Goal: Information Seeking & Learning: Check status

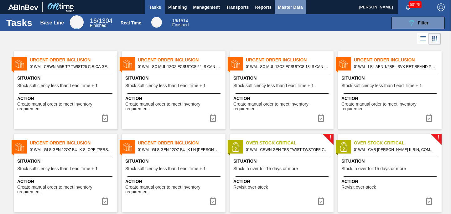
click at [295, 4] on span "Master Data" at bounding box center [290, 7] width 25 height 8
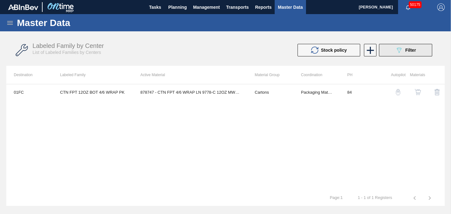
click at [413, 48] on span "Filter" at bounding box center [411, 50] width 11 height 5
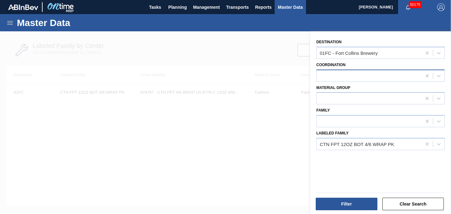
click at [382, 81] on div at bounding box center [381, 76] width 129 height 12
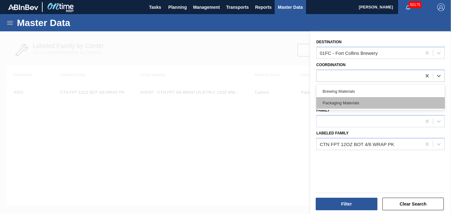
click at [352, 103] on div "Packaging Materials" at bounding box center [381, 103] width 129 height 12
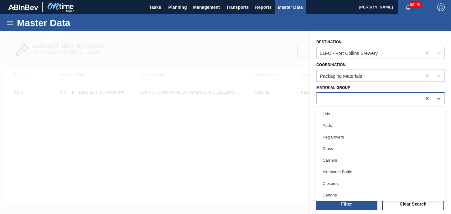
click at [347, 99] on div at bounding box center [369, 98] width 105 height 9
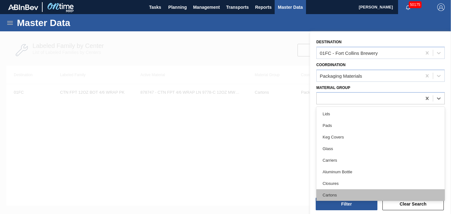
drag, startPoint x: 333, startPoint y: 164, endPoint x: 334, endPoint y: 198, distance: 34.2
click at [334, 198] on div "Lids Pads Keg Covers Glass Carriers Aluminum Bottle Closures Cartons Stretchwra…" at bounding box center [381, 154] width 129 height 94
click at [334, 198] on div "Cartons" at bounding box center [381, 195] width 129 height 12
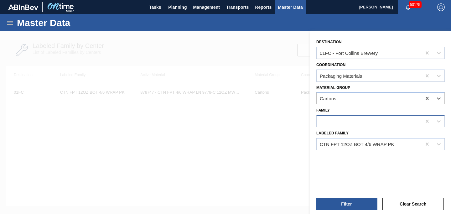
click at [344, 124] on div at bounding box center [369, 121] width 105 height 9
click at [283, 146] on div at bounding box center [225, 138] width 451 height 214
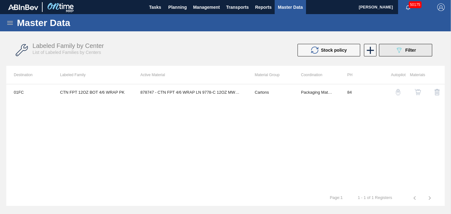
click at [411, 54] on button "089F7B8B-B2A5-4AFE-B5C0-19BA573D28AC Filter" at bounding box center [405, 50] width 53 height 13
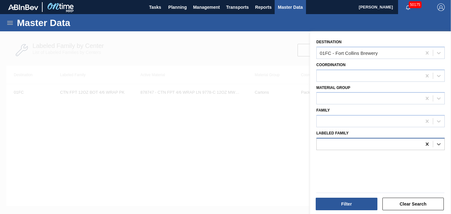
click at [425, 143] on icon at bounding box center [428, 144] width 6 height 6
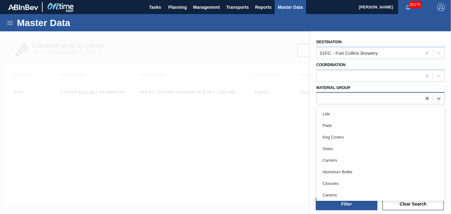
click at [355, 101] on div at bounding box center [369, 98] width 105 height 9
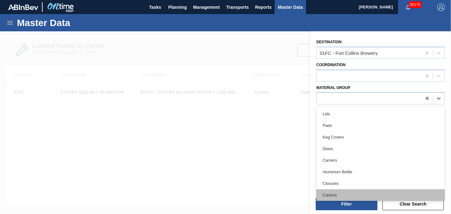
click at [332, 192] on div "Cartons" at bounding box center [381, 195] width 129 height 12
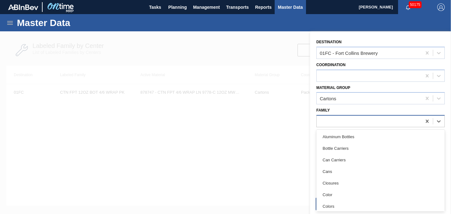
click at [330, 122] on div at bounding box center [369, 121] width 105 height 9
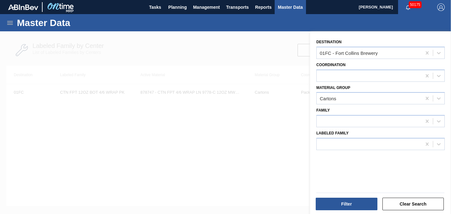
click at [287, 152] on div at bounding box center [225, 138] width 451 height 214
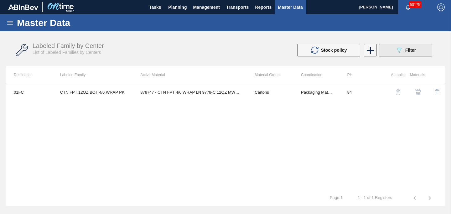
click at [404, 55] on button "089F7B8B-B2A5-4AFE-B5C0-19BA573D28AC Filter" at bounding box center [405, 50] width 53 height 13
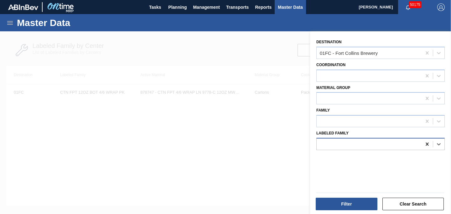
click at [426, 145] on icon at bounding box center [428, 144] width 6 height 6
click at [371, 77] on div at bounding box center [369, 75] width 105 height 9
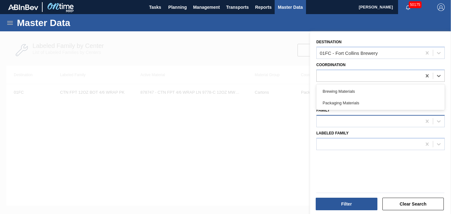
click at [347, 126] on div at bounding box center [381, 121] width 129 height 12
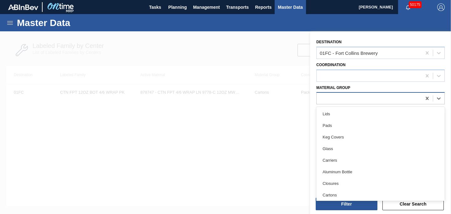
click at [346, 103] on div at bounding box center [381, 98] width 129 height 12
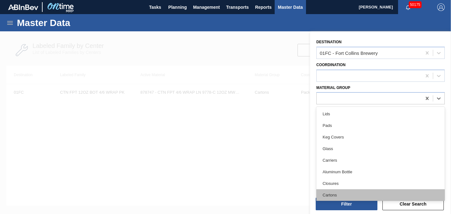
click at [328, 195] on div "Cartons" at bounding box center [381, 195] width 129 height 12
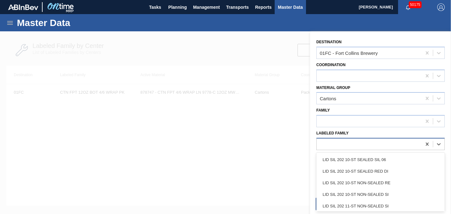
click at [358, 145] on div at bounding box center [369, 144] width 105 height 9
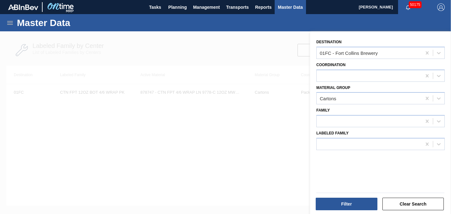
click at [352, 131] on div "Labeled Family" at bounding box center [381, 139] width 129 height 21
click at [346, 200] on button "Filter" at bounding box center [347, 204] width 62 height 13
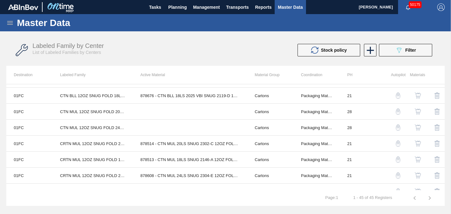
scroll to position [162, 0]
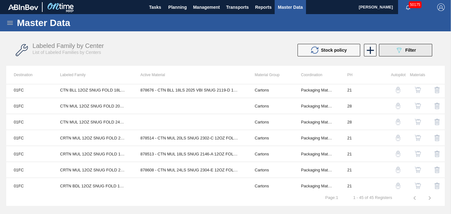
click at [401, 54] on button "089F7B8B-B2A5-4AFE-B5C0-19BA573D28AC Filter" at bounding box center [405, 50] width 53 height 13
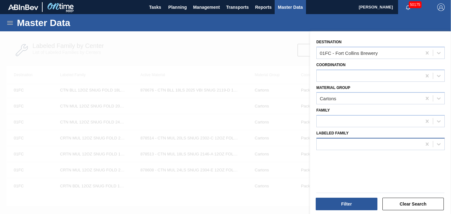
click at [388, 145] on div at bounding box center [369, 144] width 105 height 9
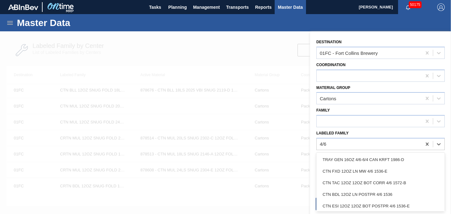
type Family "4/6"
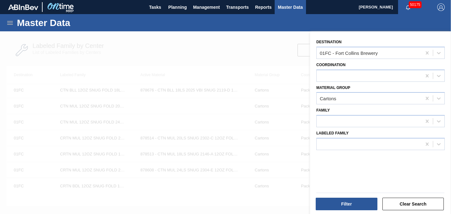
click at [212, 38] on div at bounding box center [225, 138] width 451 height 214
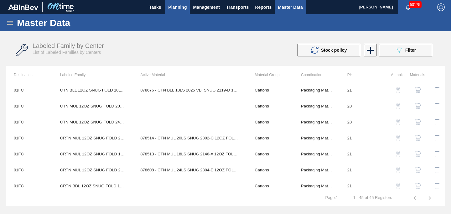
click at [175, 8] on span "Planning" at bounding box center [177, 7] width 18 height 8
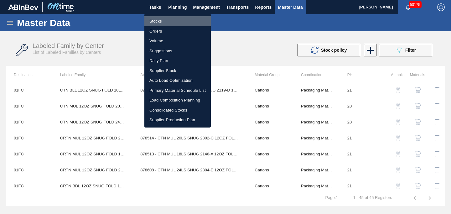
click at [155, 23] on li "Stocks" at bounding box center [178, 21] width 66 height 10
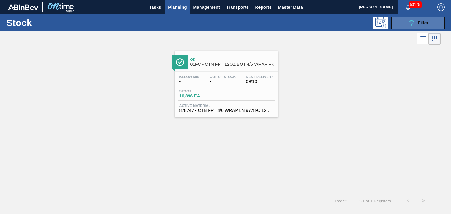
click at [412, 22] on icon "089F7B8B-B2A5-4AFE-B5C0-19BA573D28AC" at bounding box center [412, 23] width 8 height 8
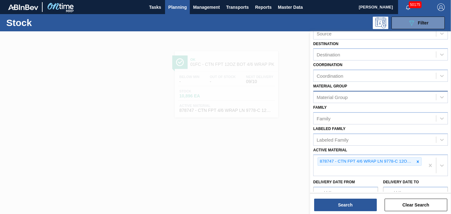
scroll to position [45, 0]
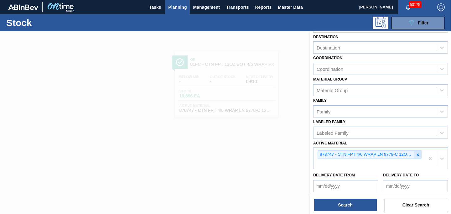
click at [417, 154] on icon at bounding box center [418, 155] width 2 height 2
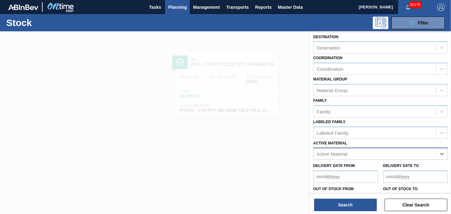
paste Material "878633 878636 878637 878640 878642 878644 878645 878646 878647 878648 878659 87…"
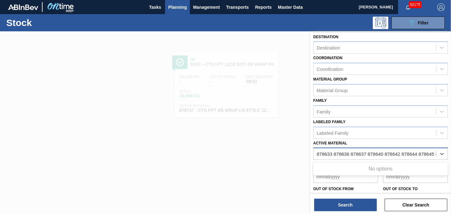
scroll to position [0, 169]
type Material "878633 878636 878637 878640 878642 878644 878645 878646 878647 878648 878659 87…"
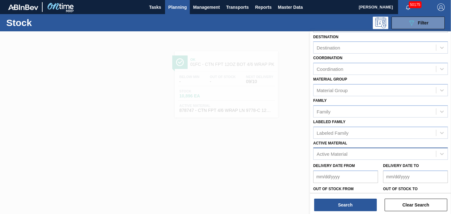
scroll to position [0, 0]
click at [272, 153] on div at bounding box center [225, 138] width 451 height 214
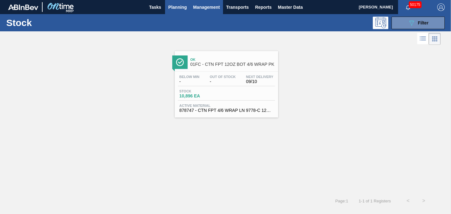
click at [200, 9] on span "Management" at bounding box center [206, 7] width 27 height 8
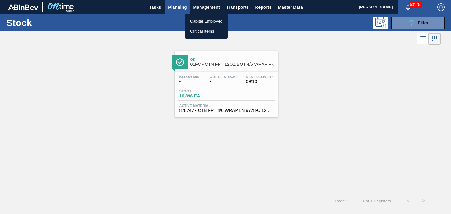
click at [286, 11] on div at bounding box center [225, 107] width 451 height 214
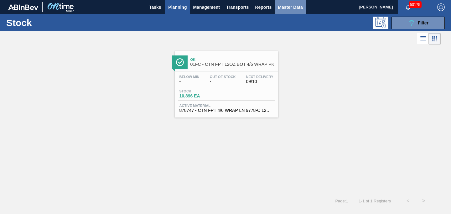
click at [286, 9] on span "Master Data" at bounding box center [290, 7] width 25 height 8
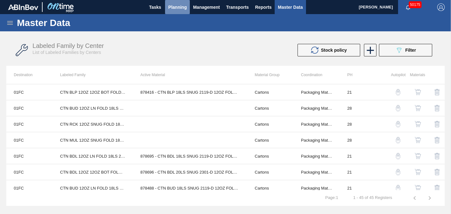
click at [187, 6] on span "Planning" at bounding box center [177, 7] width 18 height 8
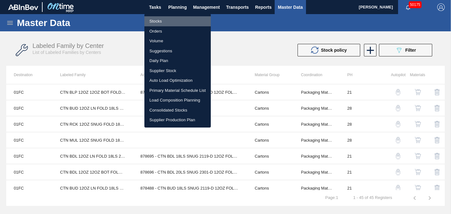
click at [160, 22] on li "Stocks" at bounding box center [178, 21] width 66 height 10
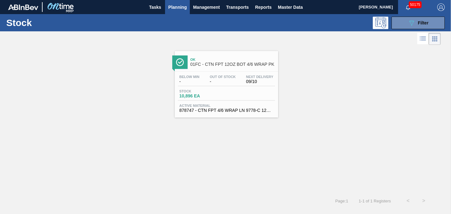
click at [435, 40] on icon at bounding box center [435, 39] width 8 height 8
click at [430, 40] on li at bounding box center [435, 39] width 12 height 12
click at [417, 25] on div "089F7B8B-B2A5-4AFE-B5C0-19BA573D28AC Filter" at bounding box center [418, 23] width 21 height 8
